Goal: Transaction & Acquisition: Register for event/course

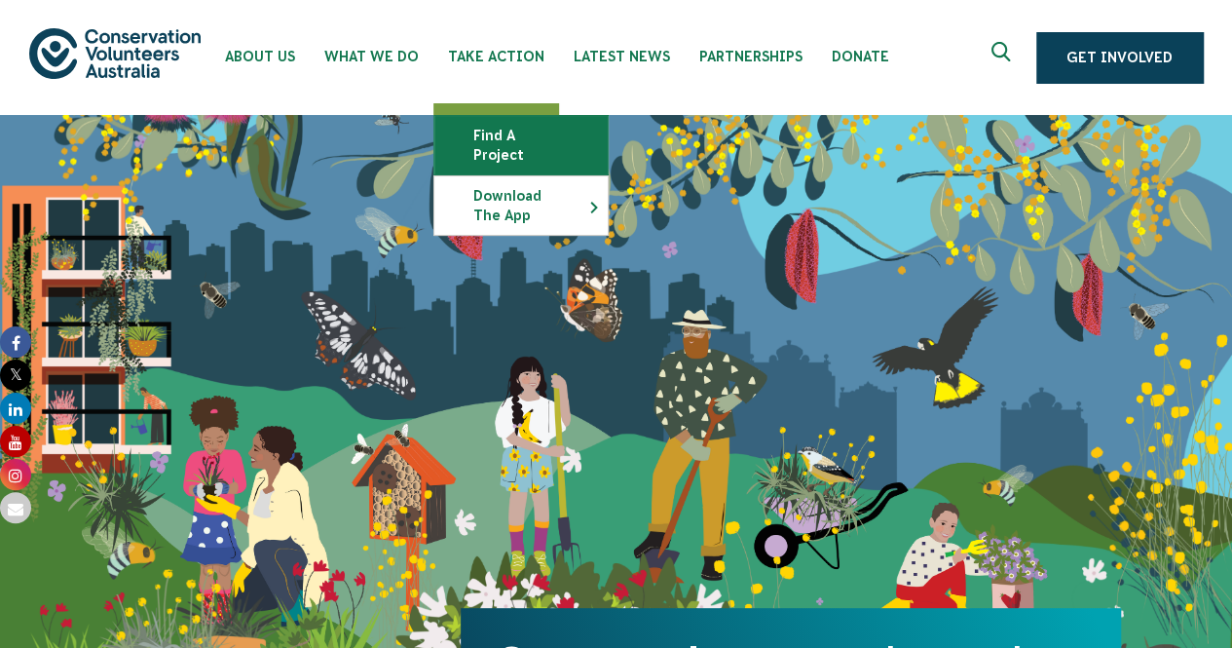
click at [489, 143] on link "Find a project" at bounding box center [520, 145] width 173 height 58
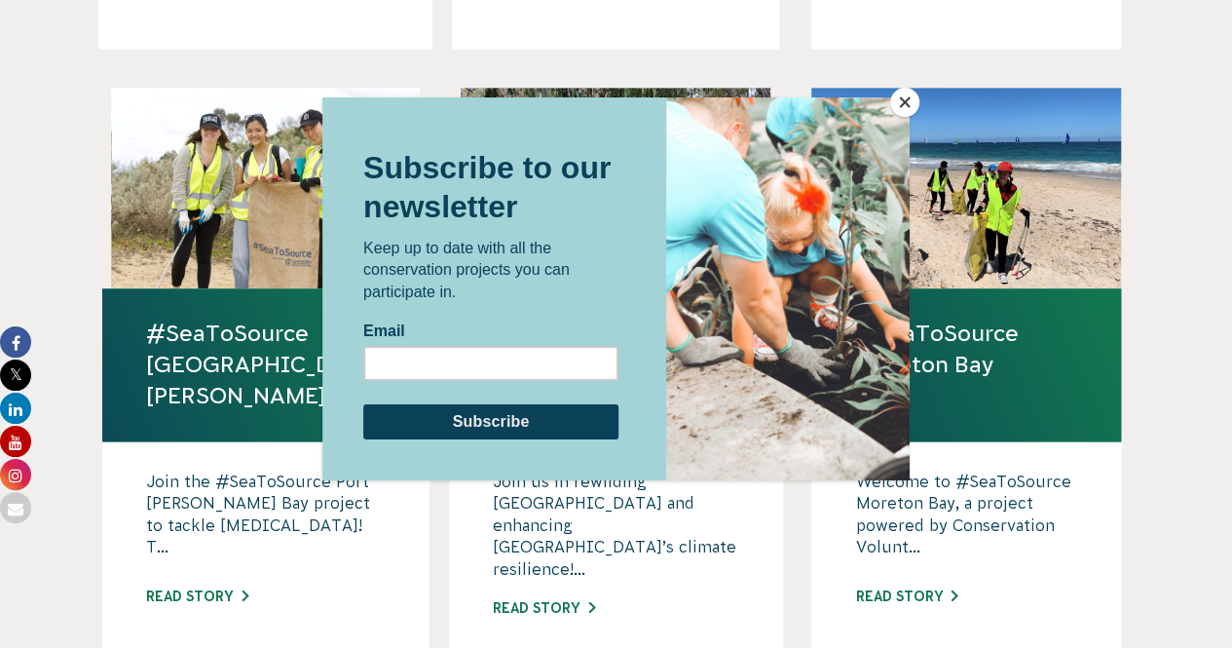
scroll to position [1461, 0]
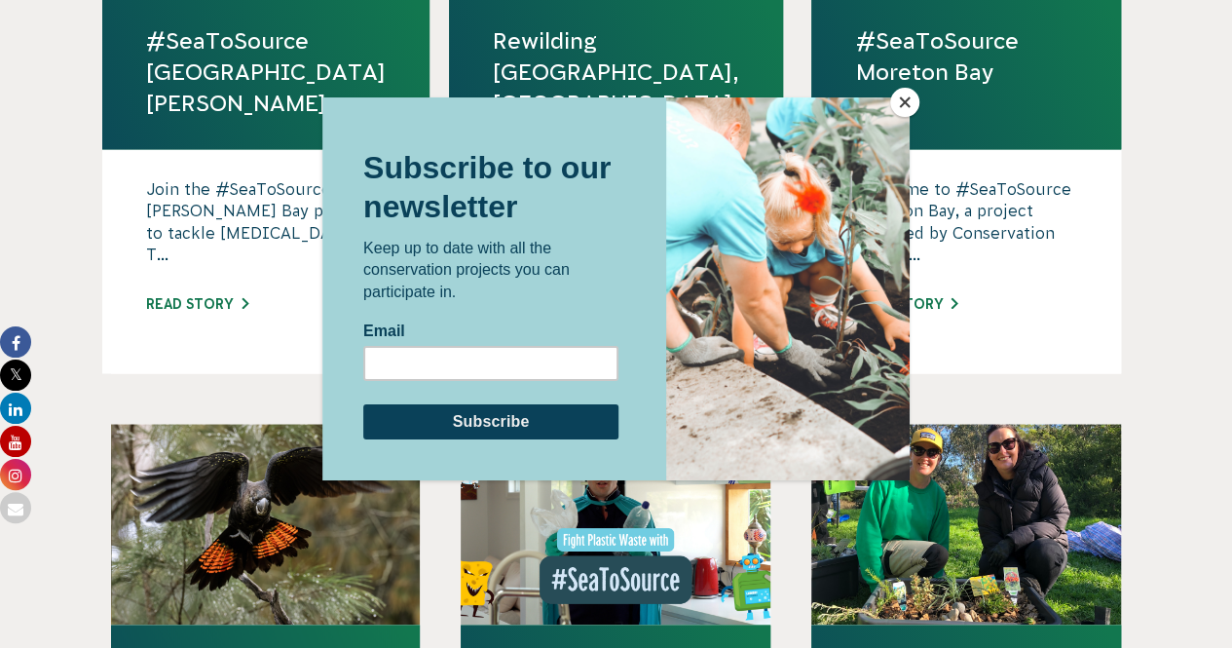
click at [911, 96] on button "Close" at bounding box center [904, 102] width 29 height 29
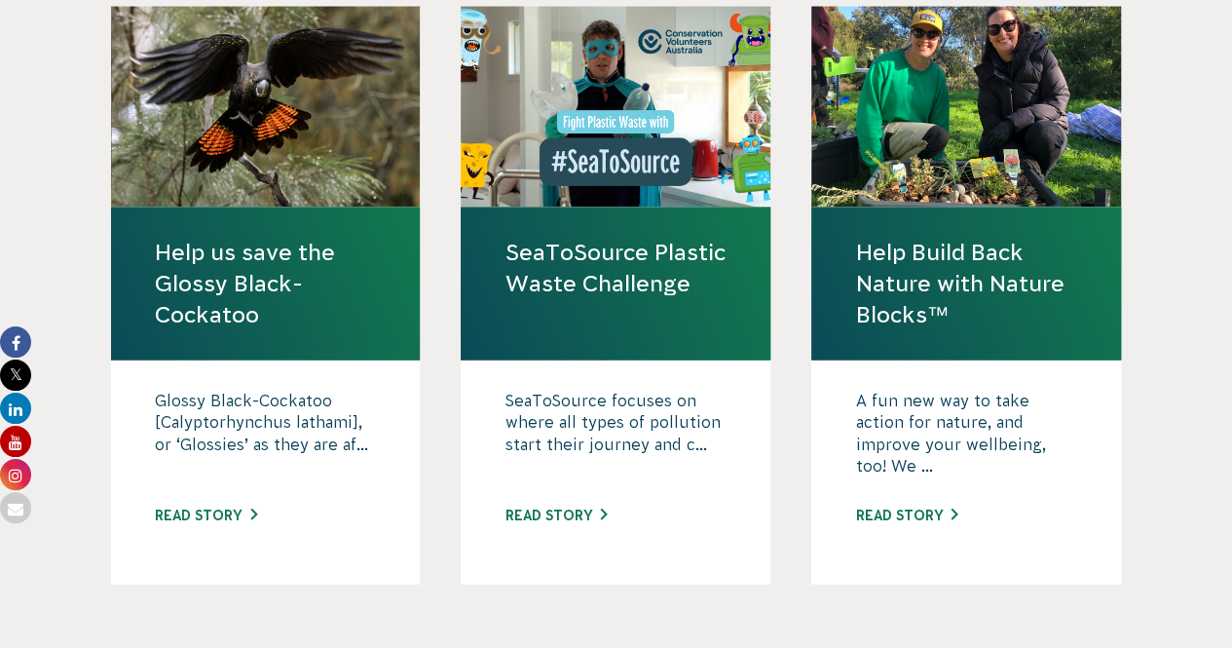
scroll to position [2046, 0]
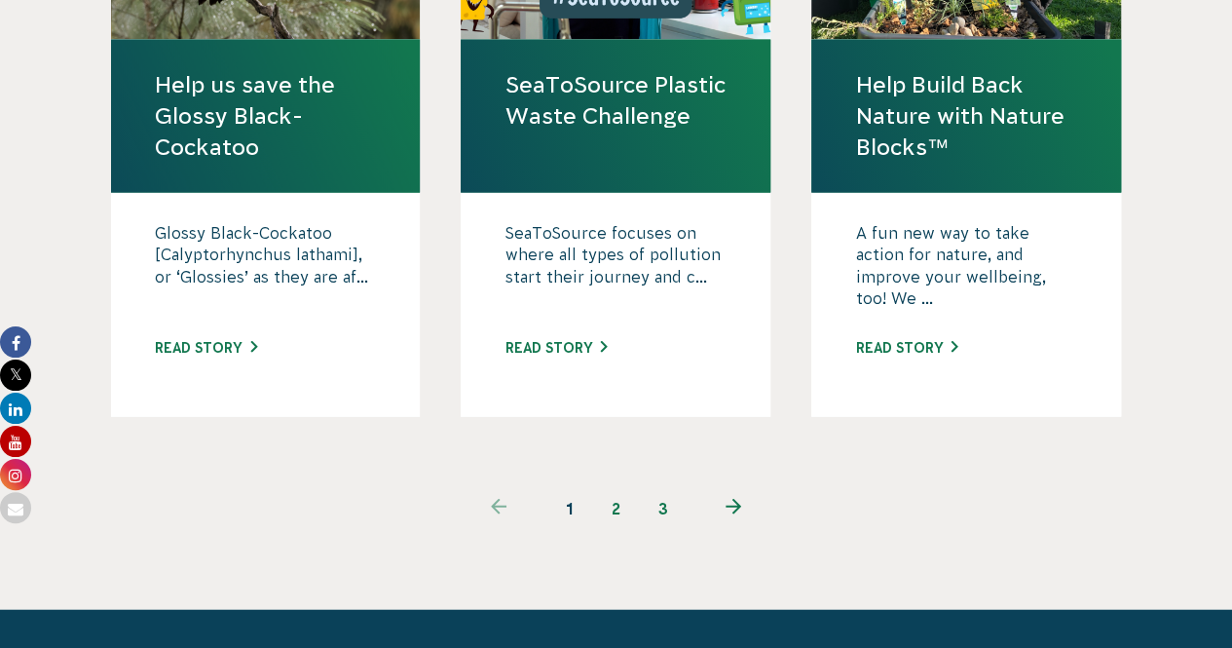
click at [618, 485] on link "2" at bounding box center [616, 508] width 47 height 47
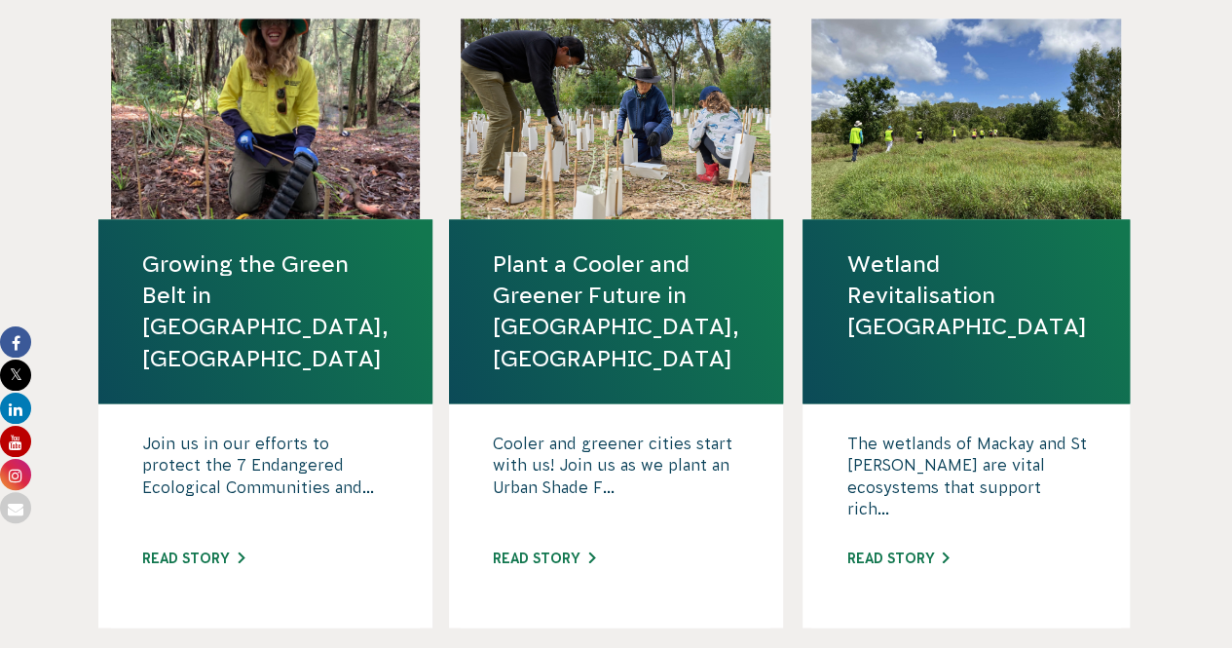
scroll to position [1364, 0]
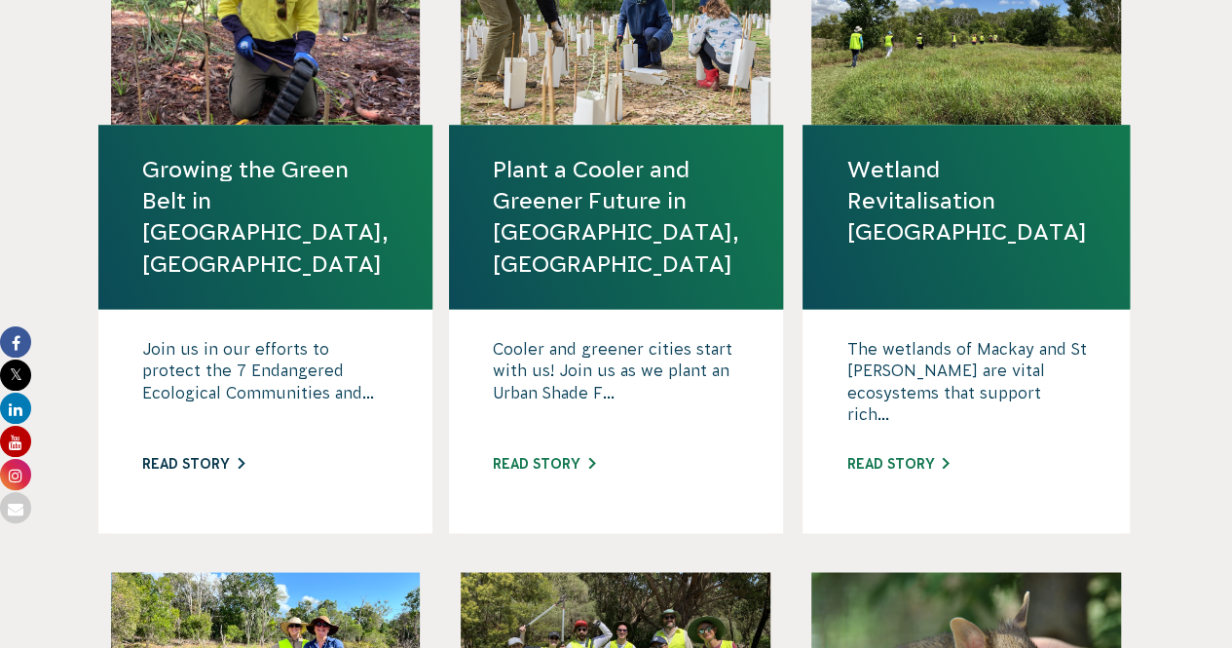
click at [232, 456] on link "Read story" at bounding box center [193, 464] width 102 height 16
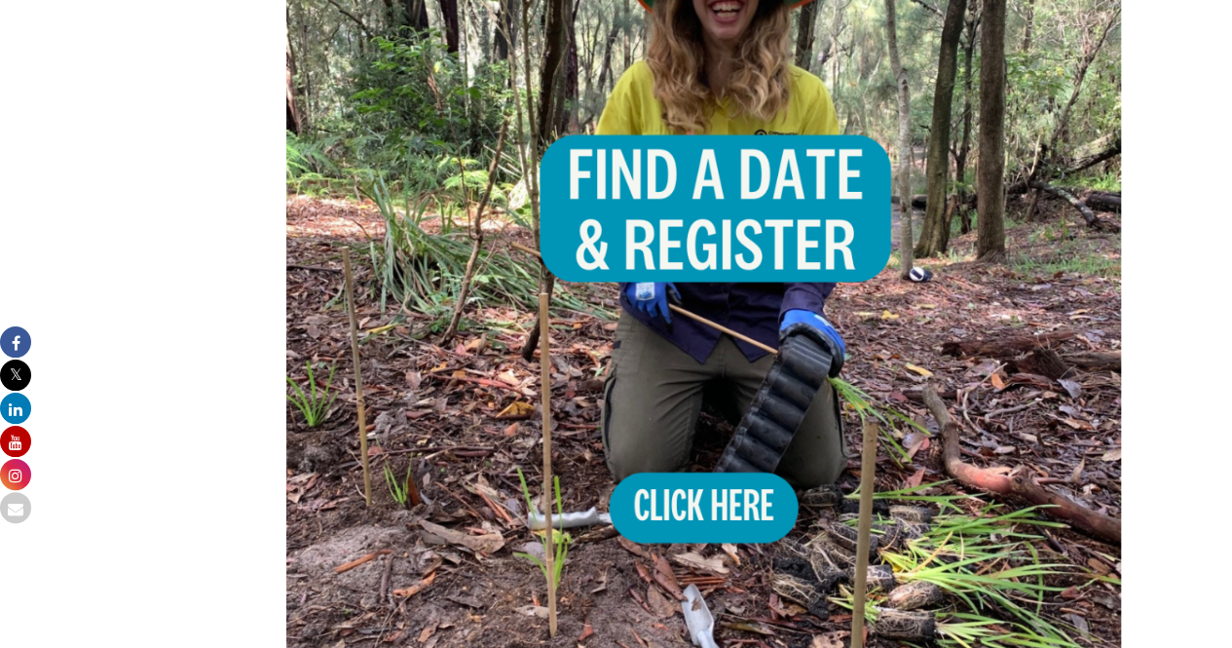
scroll to position [1559, 0]
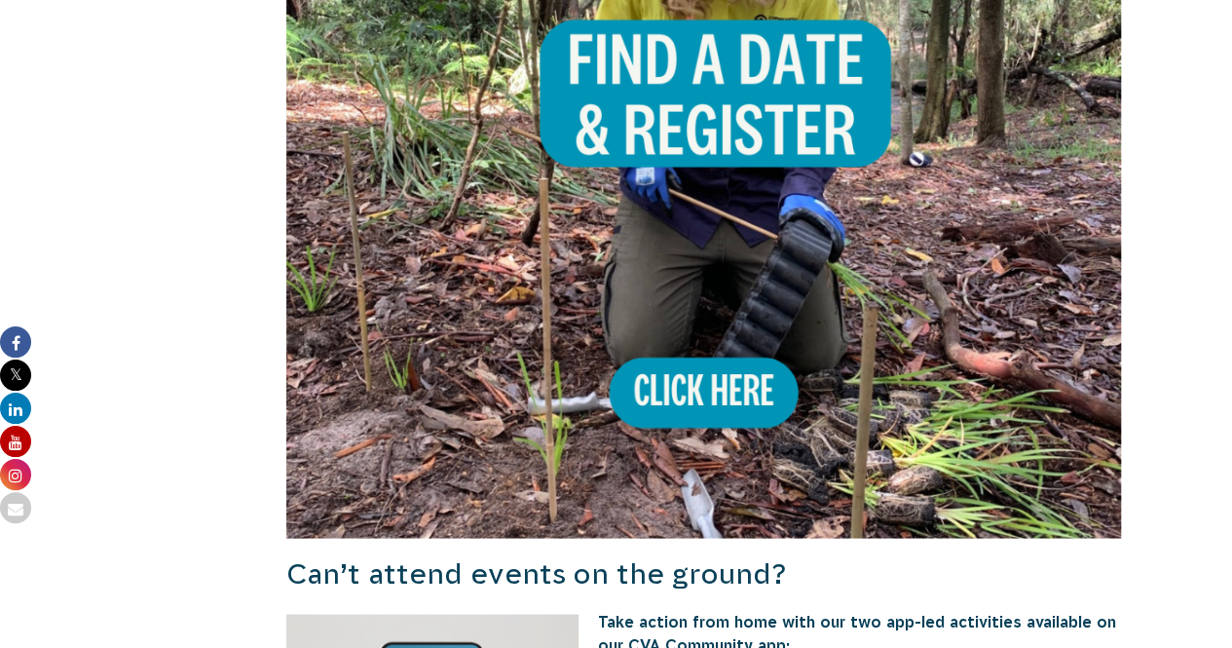
click at [728, 346] on img at bounding box center [704, 120] width 836 height 836
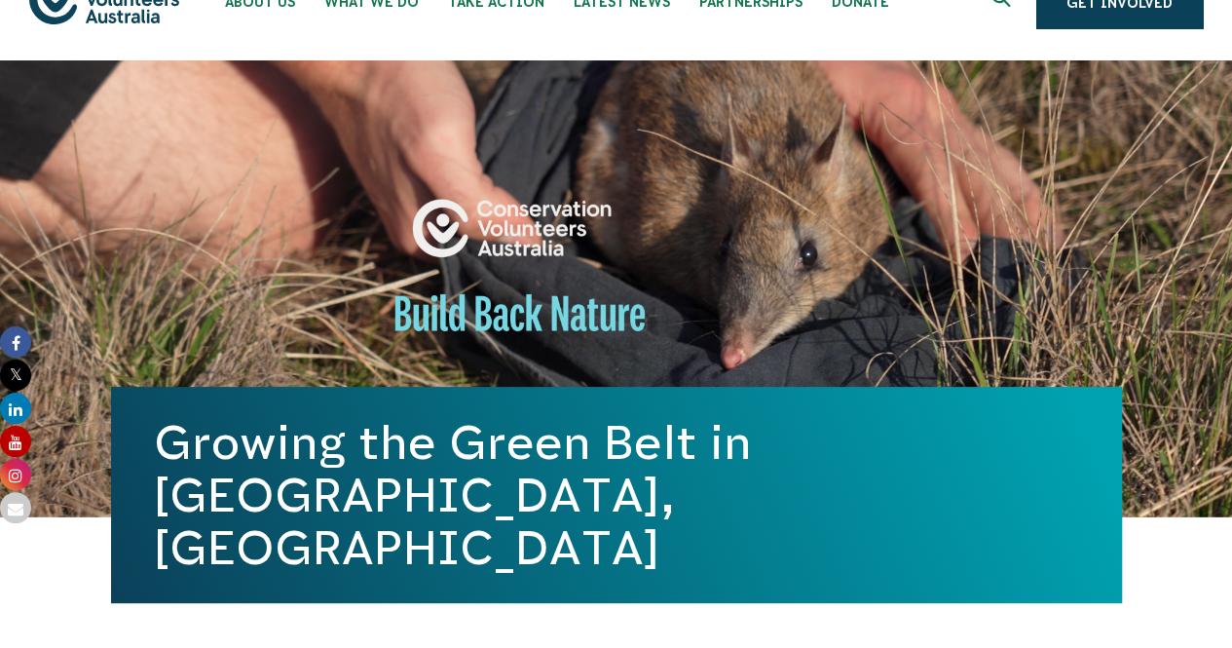
scroll to position [0, 0]
